Goal: Transaction & Acquisition: Purchase product/service

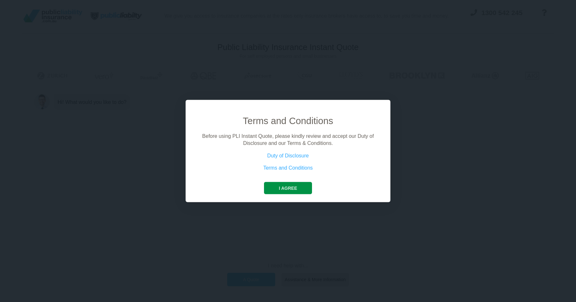
click at [282, 187] on button "I agree" at bounding box center [288, 187] width 48 height 12
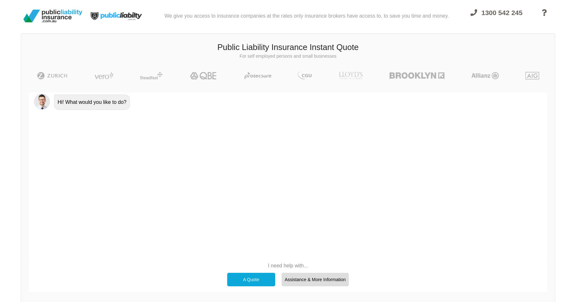
click at [262, 283] on div "A Quote" at bounding box center [251, 278] width 48 height 13
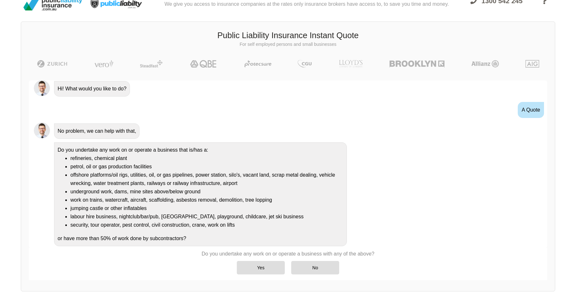
scroll to position [17, 0]
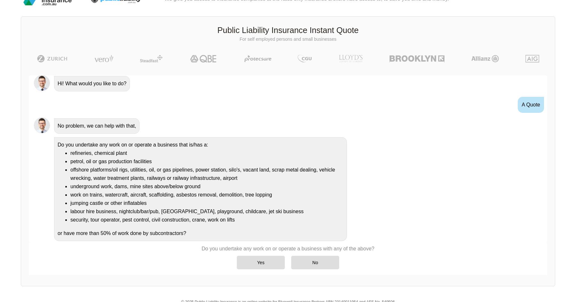
click at [81, 163] on li "petrol, oil or gas production facilities" at bounding box center [206, 161] width 273 height 8
click at [81, 174] on li "offshore platforms/oil rigs, utilities, oil, or gas pipelines, power station, s…" at bounding box center [206, 173] width 273 height 17
click at [305, 259] on div "No" at bounding box center [315, 261] width 48 height 13
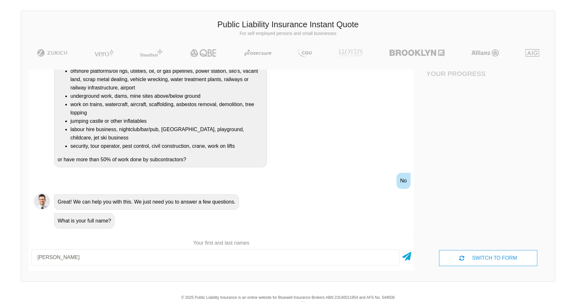
scroll to position [23, 0]
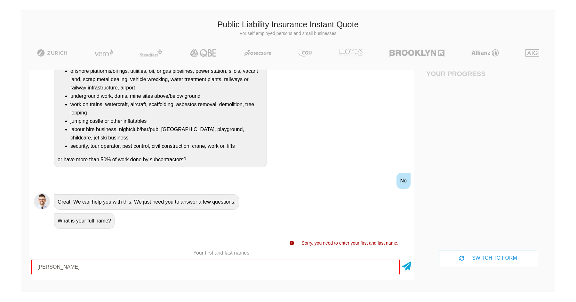
type input "[PERSON_NAME]"
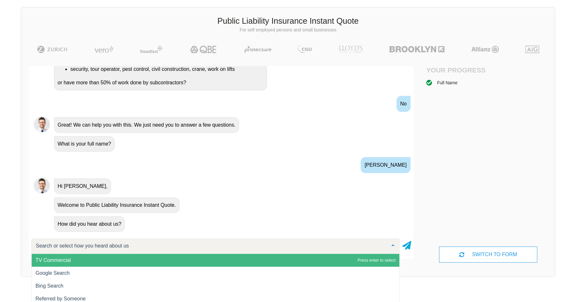
scroll to position [27, 0]
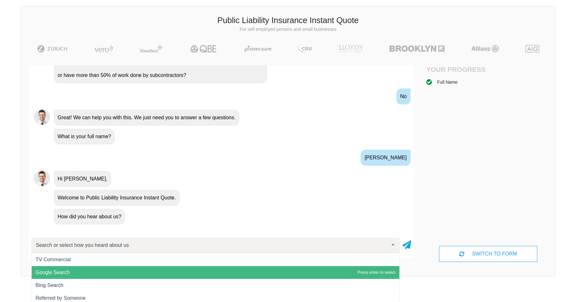
click at [125, 271] on span "Google Search" at bounding box center [216, 272] width 368 height 13
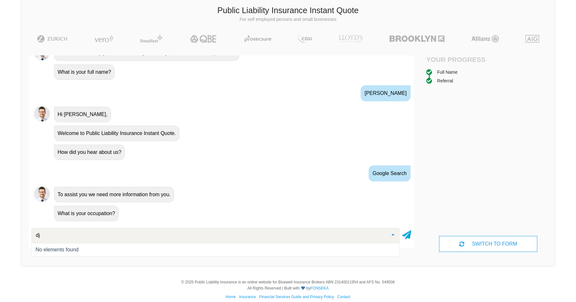
scroll to position [0, 0]
type input "d"
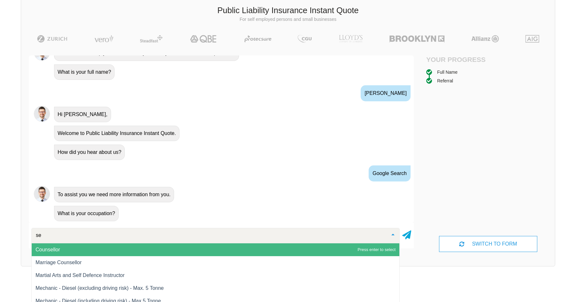
type input "s"
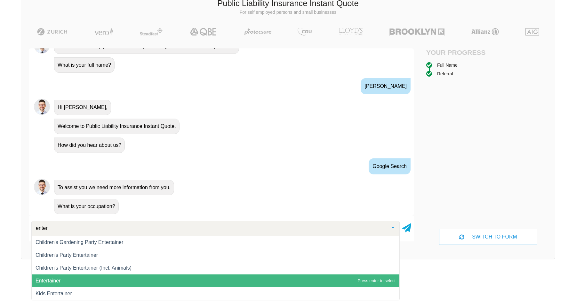
scroll to position [26, 0]
type input "e"
type input "d"
type input "n"
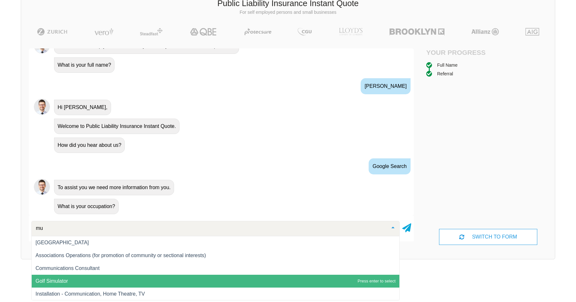
type input "m"
type input "e"
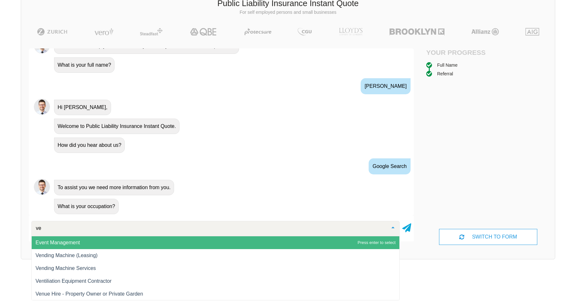
type input "v"
type input "disc"
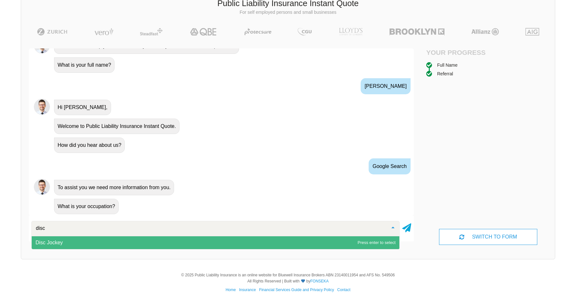
click at [77, 246] on span "Disc Jockey" at bounding box center [216, 242] width 368 height 13
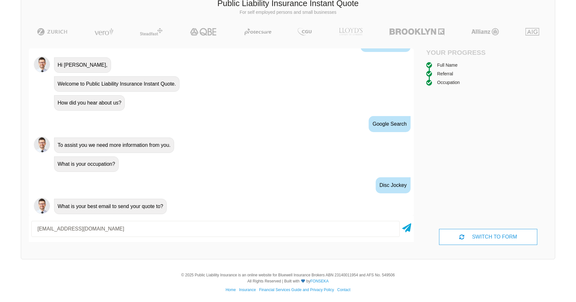
type input "[EMAIL_ADDRESS][DOMAIN_NAME]"
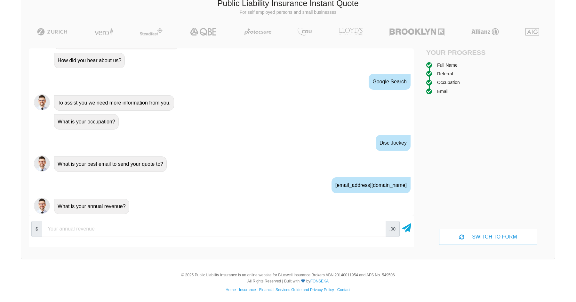
type input "0"
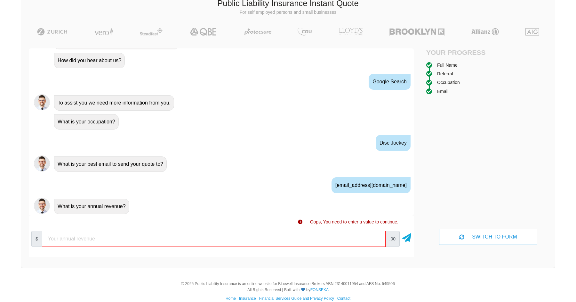
click at [50, 236] on input "number" at bounding box center [214, 238] width 344 height 16
drag, startPoint x: 50, startPoint y: 236, endPoint x: 129, endPoint y: 233, distance: 78.5
click at [129, 233] on input "number" at bounding box center [214, 238] width 344 height 16
drag, startPoint x: 129, startPoint y: 233, endPoint x: 0, endPoint y: 230, distance: 128.7
click at [0, 230] on div "We give you access to insurance companies at the rates only insurance brokers h…" at bounding box center [288, 115] width 576 height 318
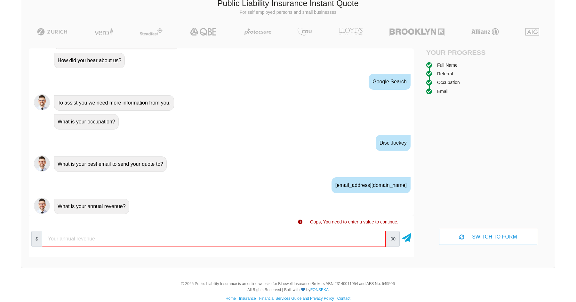
click at [124, 249] on div "$ .00" at bounding box center [221, 241] width 385 height 26
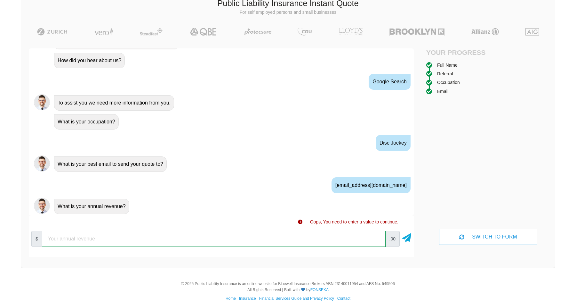
drag, startPoint x: 109, startPoint y: 243, endPoint x: 37, endPoint y: 238, distance: 72.5
click at [37, 238] on div "$ .00" at bounding box center [221, 238] width 385 height 21
type input "0"
type input "10000"
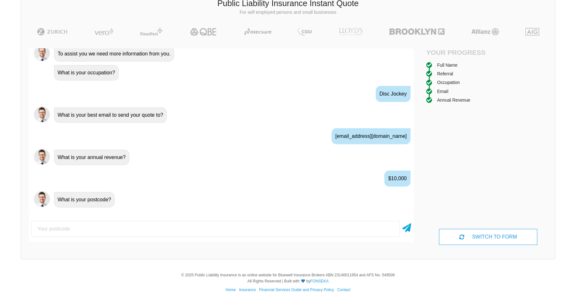
scroll to position [366, 0]
type input "3201"
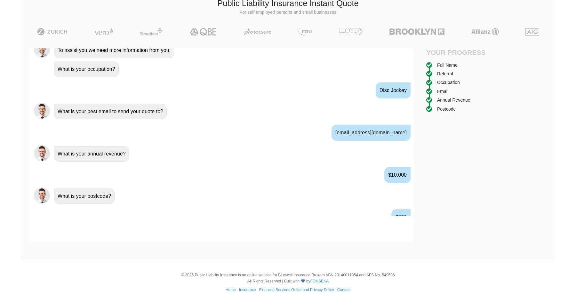
scroll to position [398, 0]
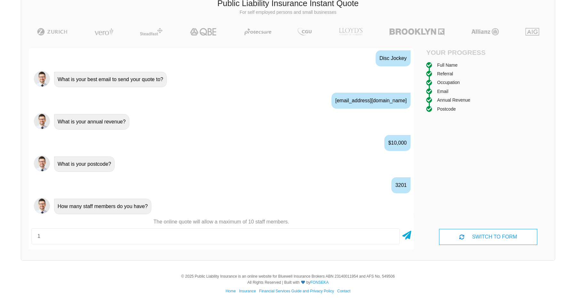
type input "1"
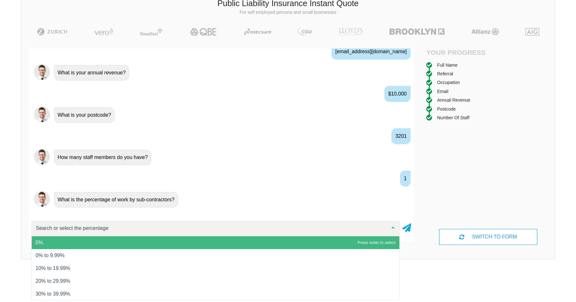
click at [72, 238] on span "0%" at bounding box center [216, 242] width 368 height 13
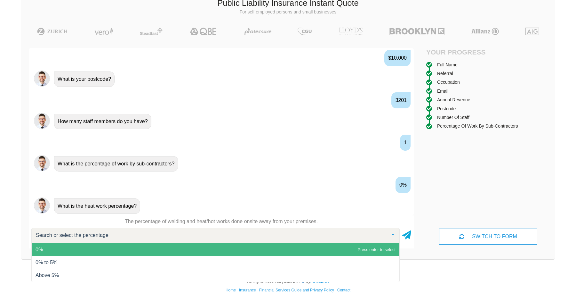
scroll to position [44, 0]
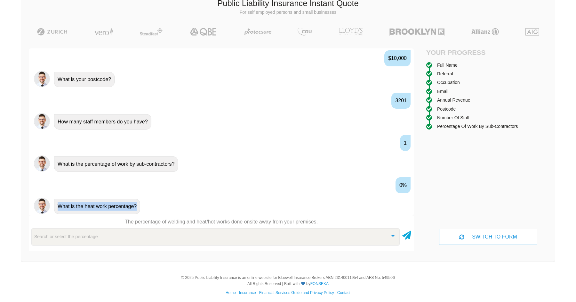
drag, startPoint x: 58, startPoint y: 206, endPoint x: 139, endPoint y: 206, distance: 81.0
click at [139, 206] on div "What is the heat work percentage?" at bounding box center [97, 205] width 86 height 15
copy div "What is the heat work percentage?"
click at [145, 235] on div "Search or select the percentage" at bounding box center [215, 236] width 368 height 17
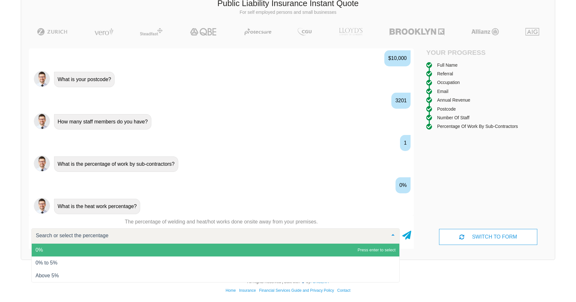
click at [142, 241] on div at bounding box center [215, 235] width 368 height 15
click at [143, 243] on span "0%" at bounding box center [216, 249] width 368 height 13
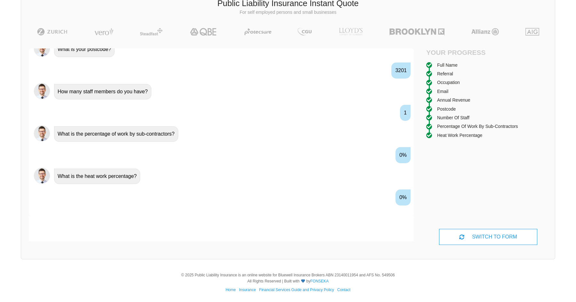
scroll to position [525, 0]
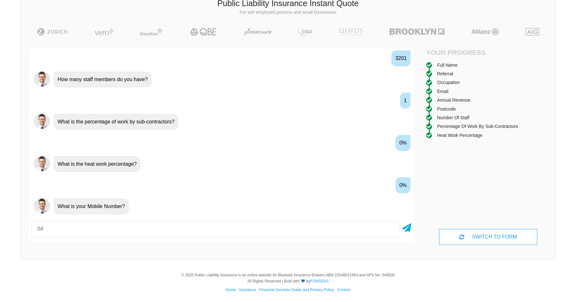
type input "0"
type input "0490712850"
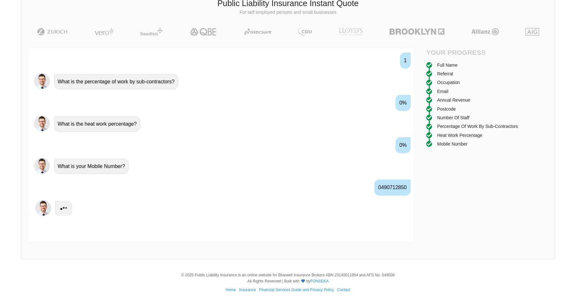
scroll to position [567, 0]
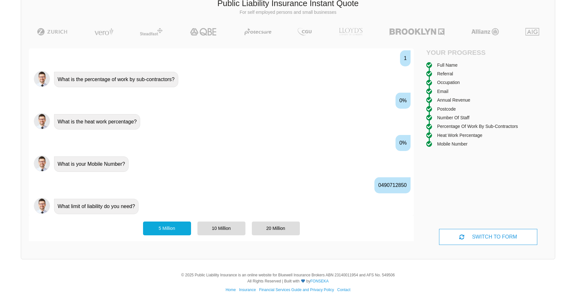
click at [161, 221] on div "5 Million" at bounding box center [167, 227] width 48 height 13
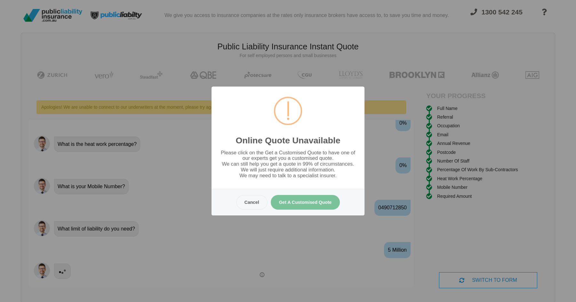
scroll to position [0, 0]
click at [245, 205] on button "Cancel" at bounding box center [251, 202] width 31 height 15
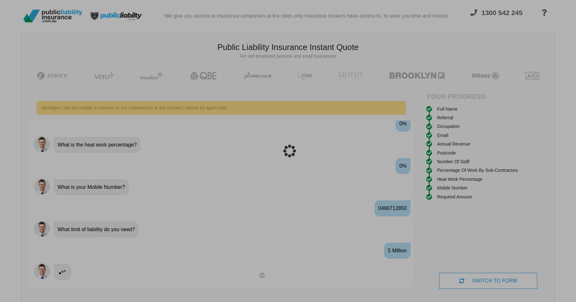
scroll to position [16, 0]
